Goal: Task Accomplishment & Management: Manage account settings

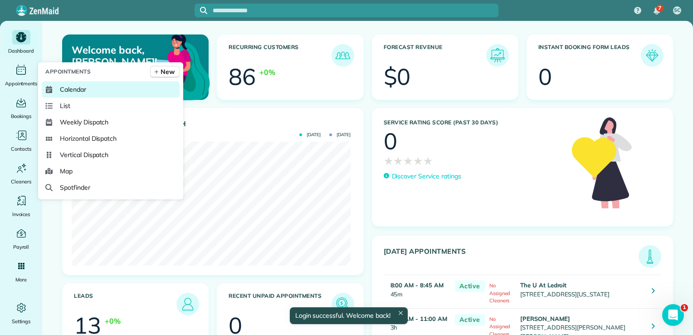
click at [65, 90] on span "Calendar" at bounding box center [73, 89] width 26 height 9
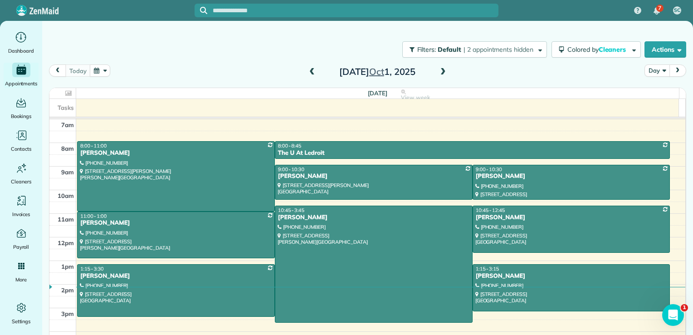
click at [653, 68] on button "Day" at bounding box center [656, 70] width 25 height 12
click at [659, 111] on link "Week" at bounding box center [681, 110] width 72 height 18
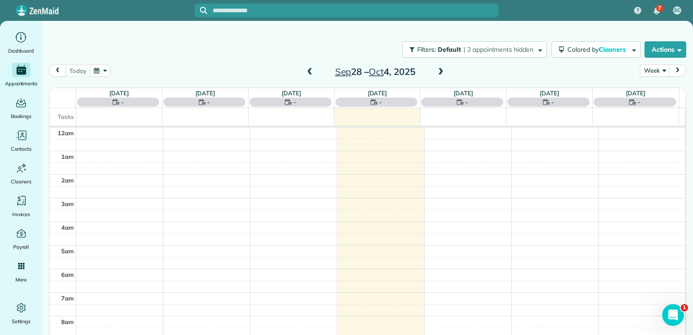
scroll to position [164, 0]
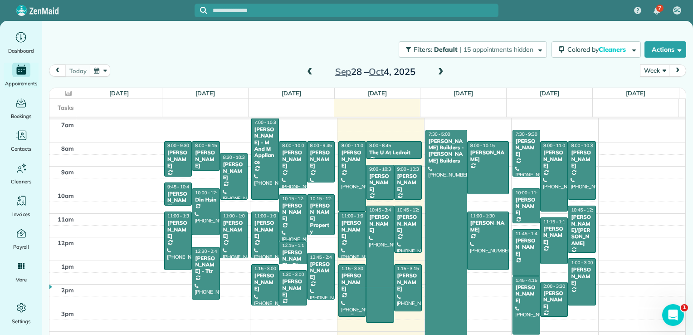
click at [346, 282] on div "[PERSON_NAME]" at bounding box center [352, 281] width 22 height 19
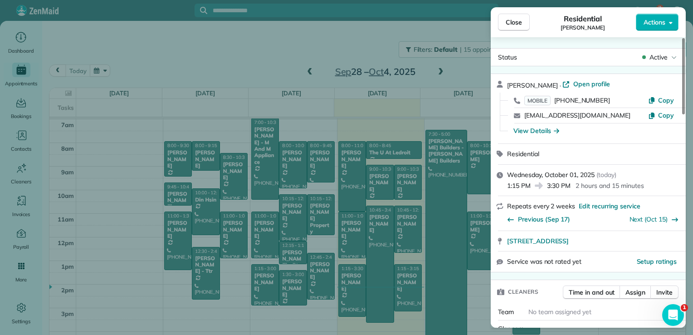
click at [399, 282] on div "Close Residential [PERSON_NAME] Actions Status Active [PERSON_NAME] · Open prof…" at bounding box center [346, 167] width 693 height 335
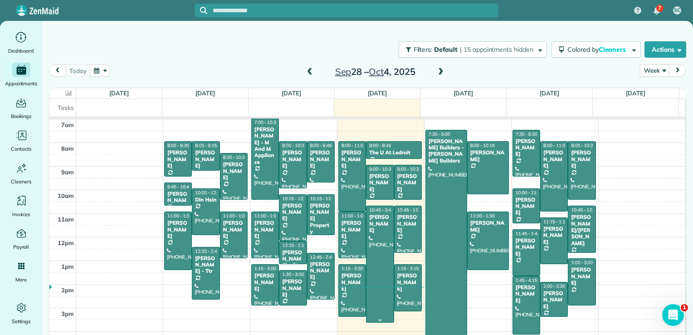
click at [381, 285] on div at bounding box center [379, 264] width 27 height 116
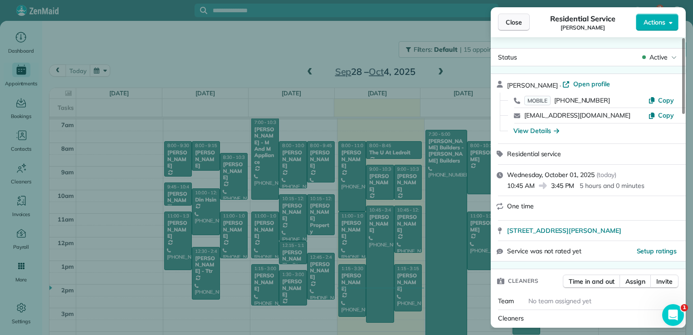
click at [519, 24] on span "Close" at bounding box center [514, 22] width 16 height 9
